Goal: Use online tool/utility

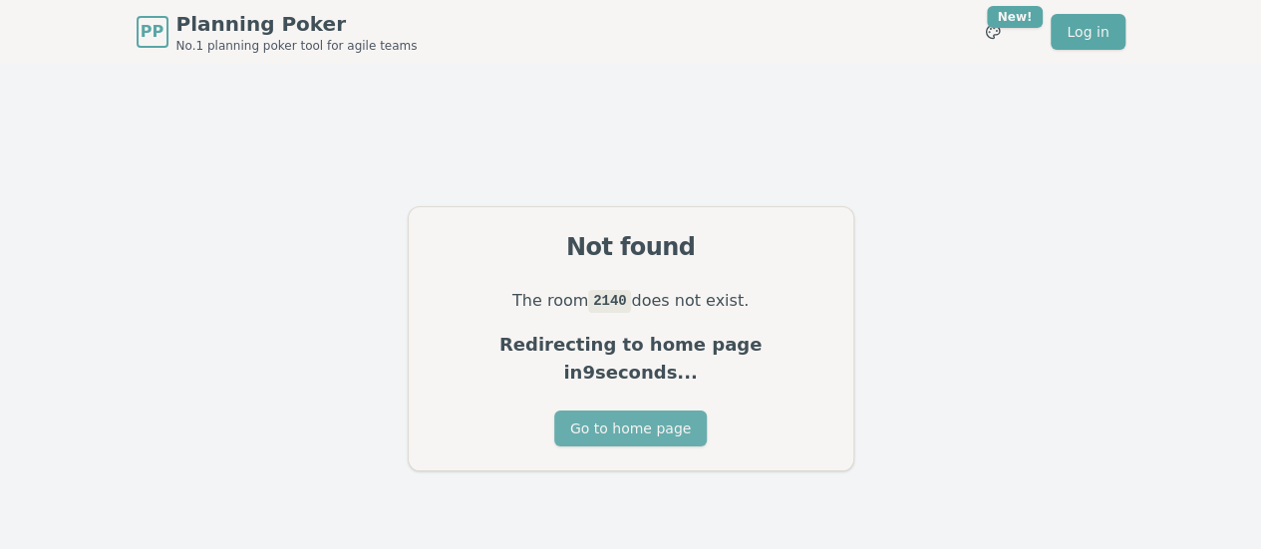
click at [619, 418] on button "Go to home page" at bounding box center [630, 429] width 153 height 36
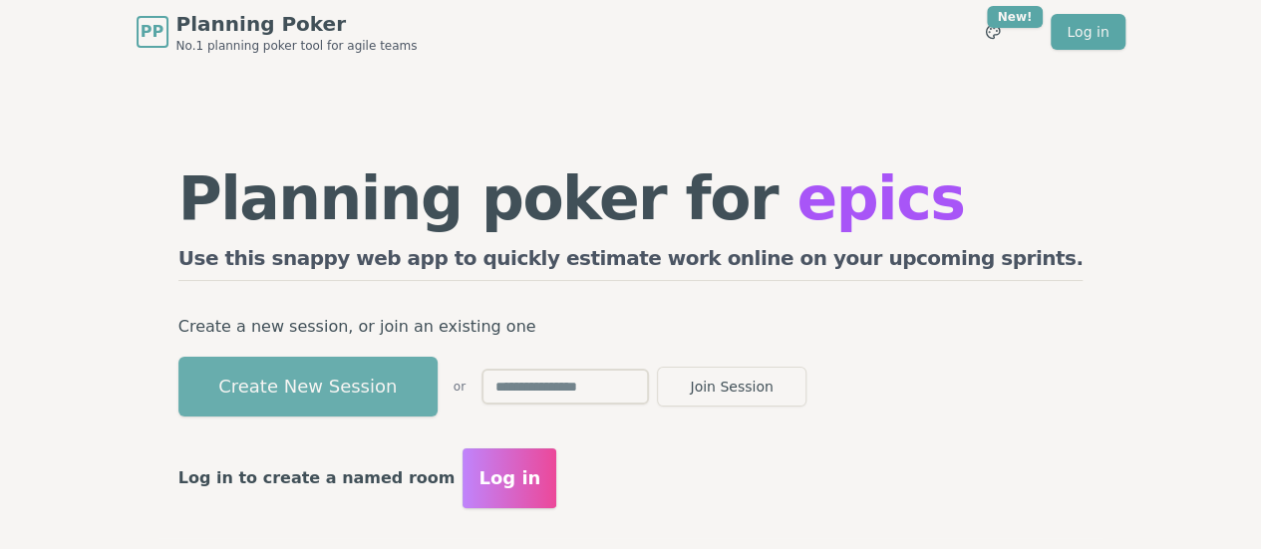
click at [411, 376] on button "Create New Session" at bounding box center [307, 387] width 259 height 60
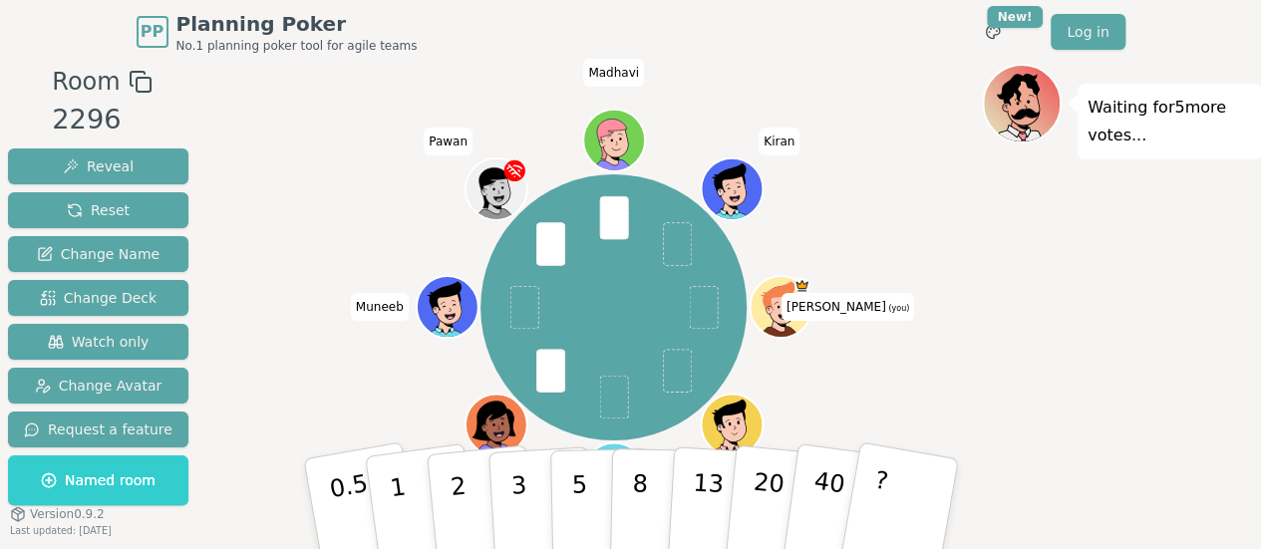
click at [918, 386] on div "[PERSON_NAME] (you) [PERSON_NAME] [PERSON_NAME] Pawan [PERSON_NAME] Kiran" at bounding box center [613, 308] width 737 height 416
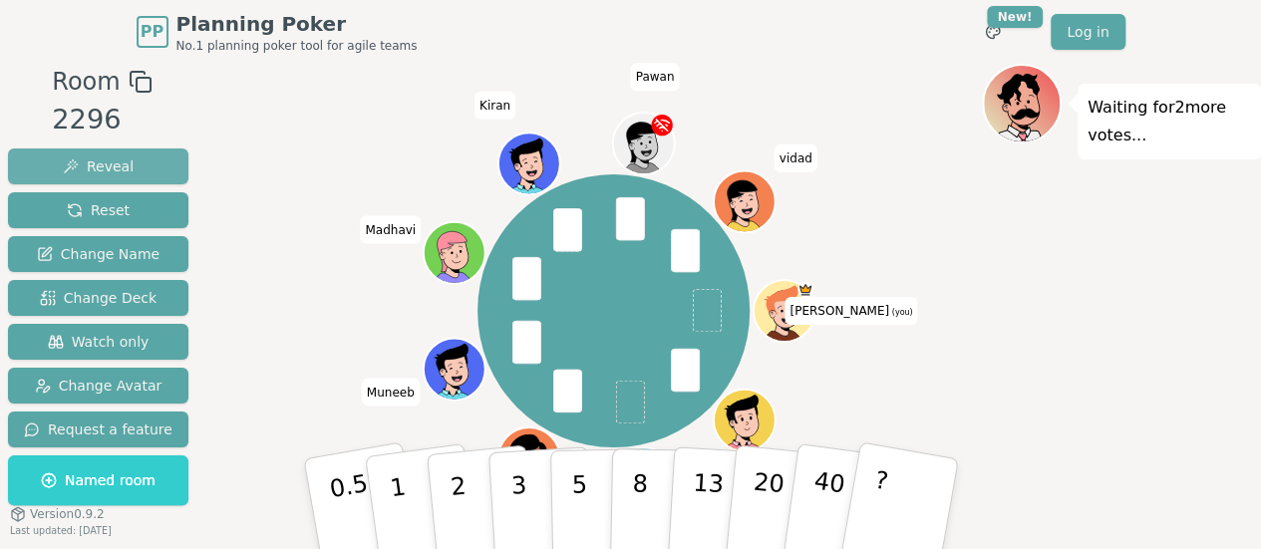
click at [104, 152] on button "Reveal" at bounding box center [98, 167] width 180 height 36
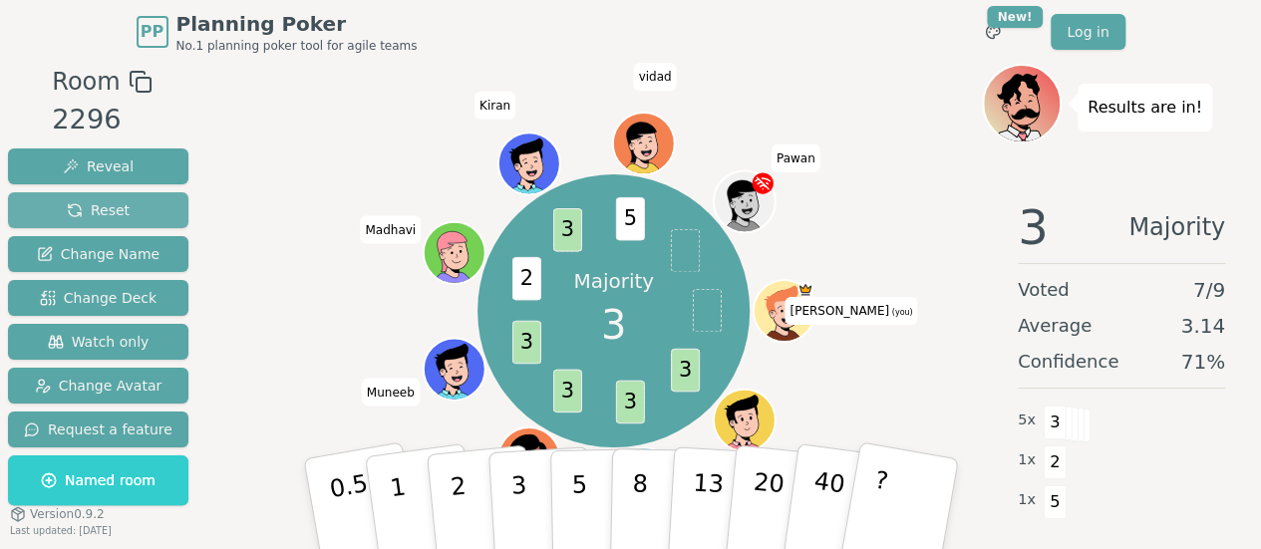
click at [96, 192] on button "Reset" at bounding box center [98, 210] width 180 height 36
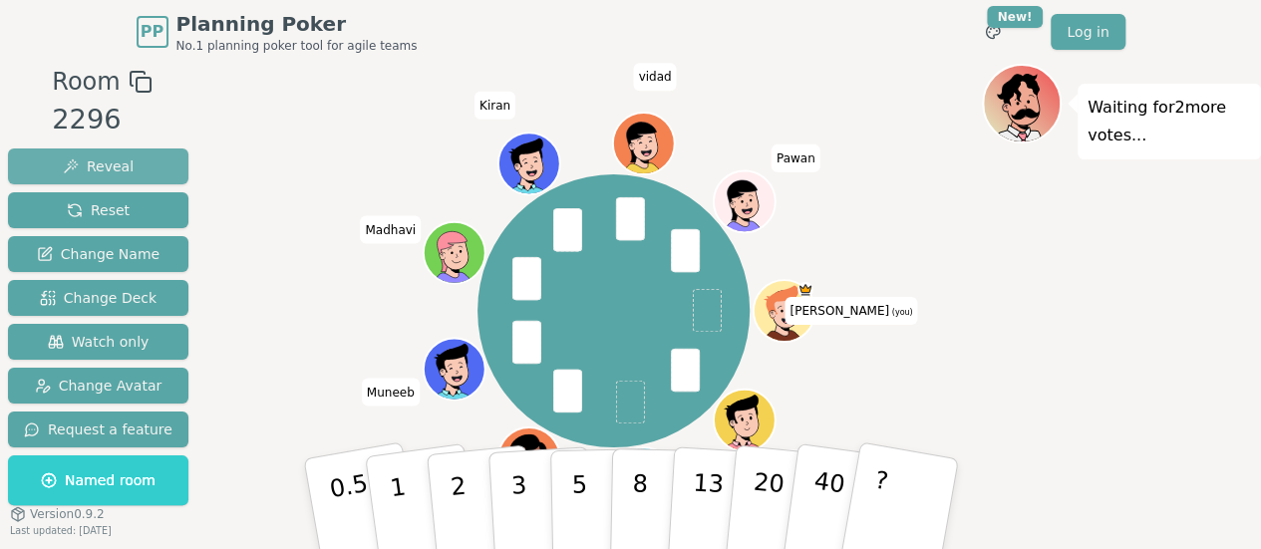
click at [94, 169] on span "Reveal" at bounding box center [98, 167] width 71 height 20
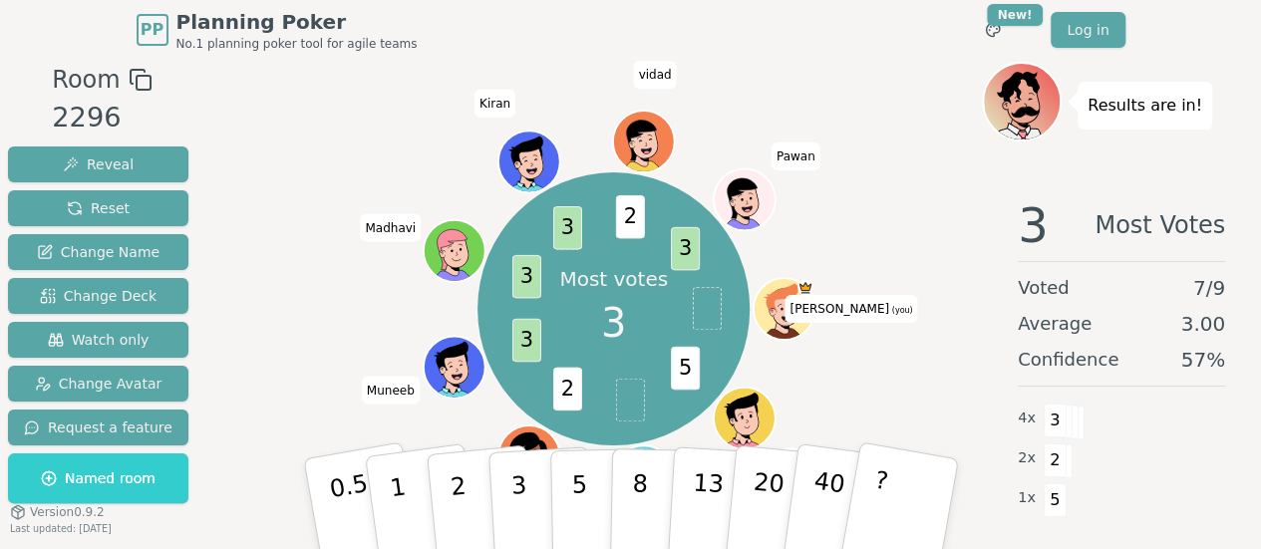
scroll to position [62, 0]
